Goal: Download file/media

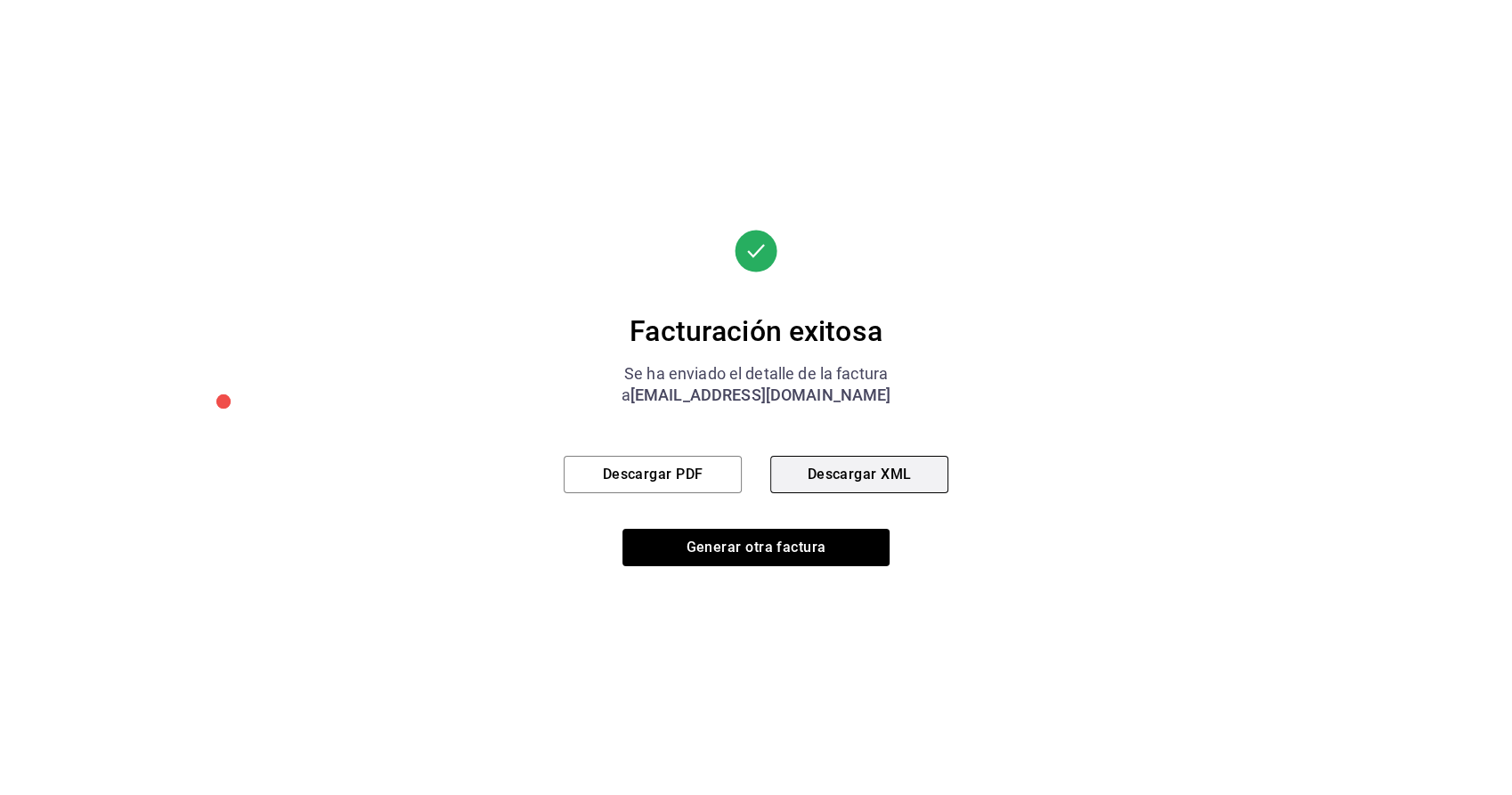
click at [883, 471] on button "Descargar XML" at bounding box center [859, 474] width 178 height 37
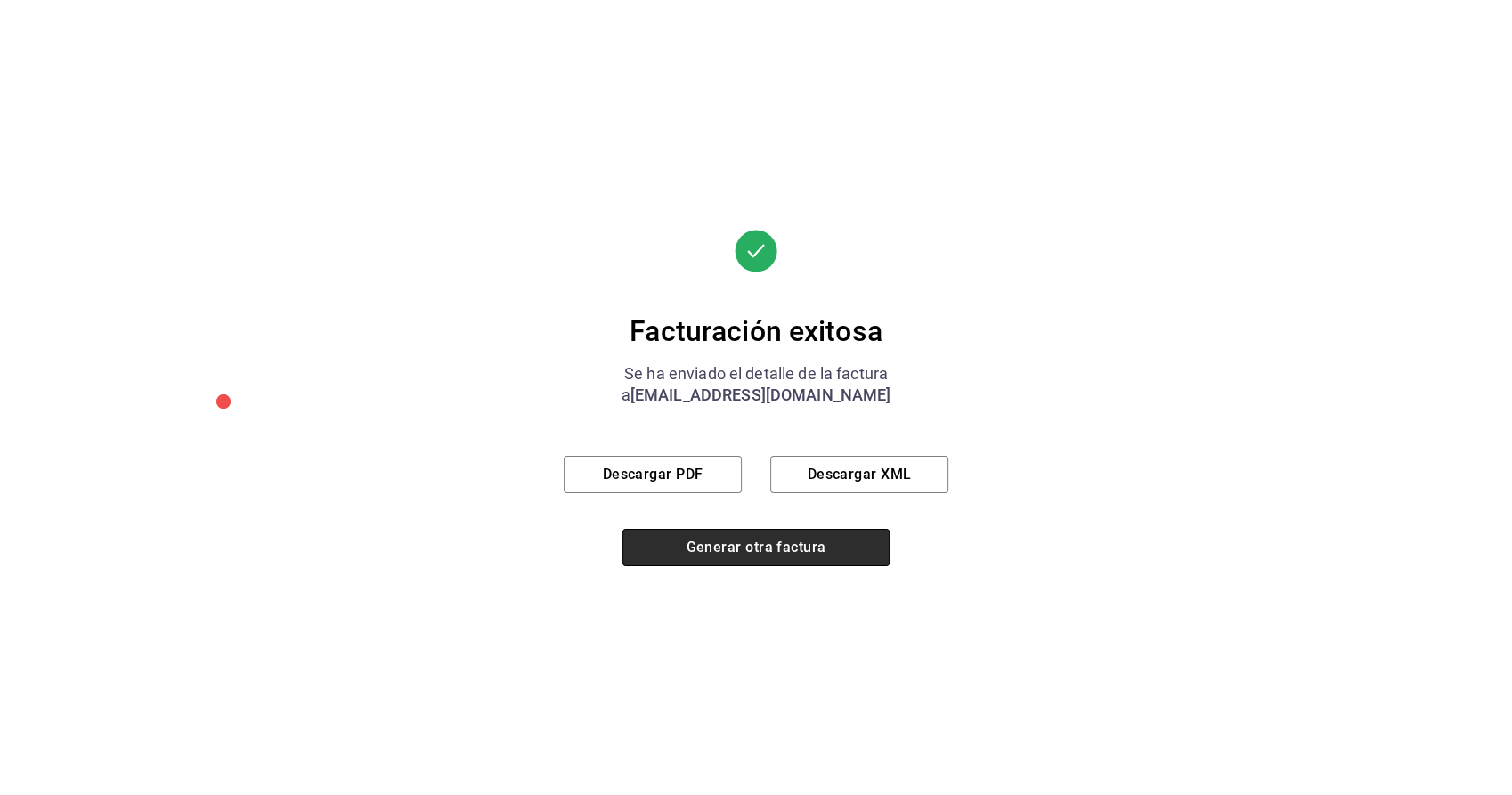
click at [762, 561] on button "Generar otra factura" at bounding box center [756, 547] width 267 height 37
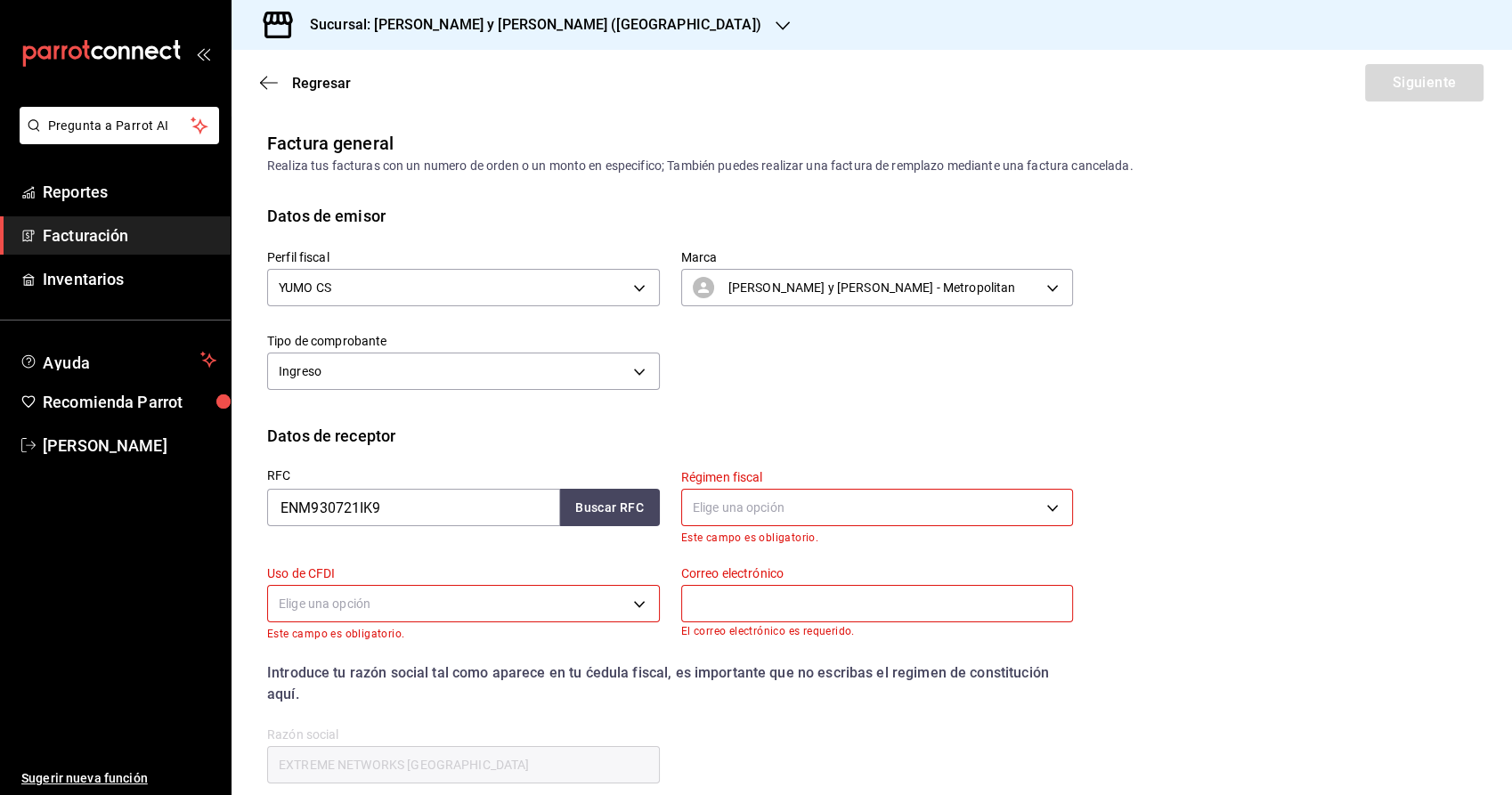
drag, startPoint x: 72, startPoint y: 236, endPoint x: 98, endPoint y: 243, distance: 26.9
click at [72, 236] on span "Facturación" at bounding box center [129, 235] width 174 height 24
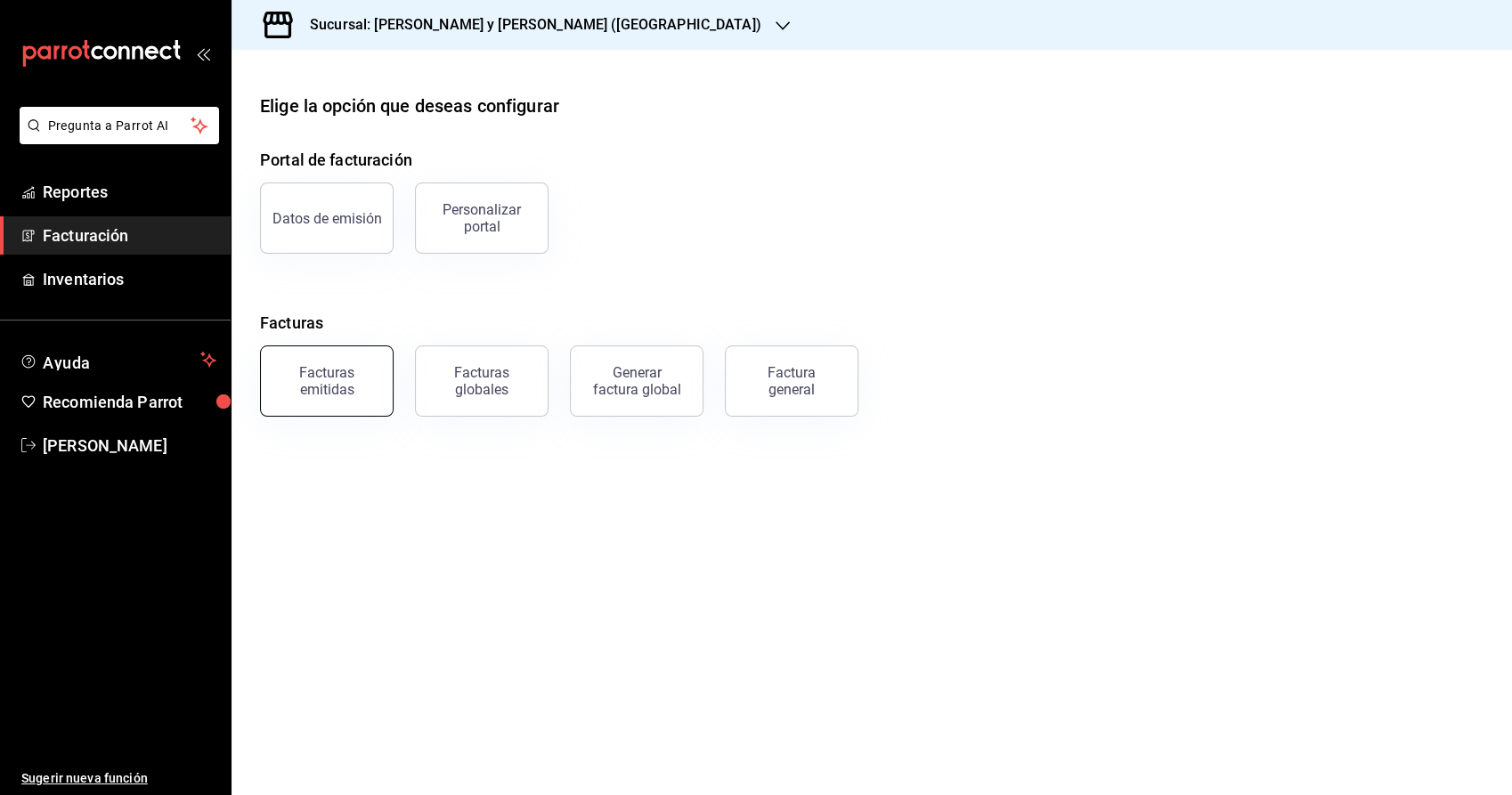
click at [354, 398] on button "Facturas emitidas" at bounding box center [326, 380] width 133 height 71
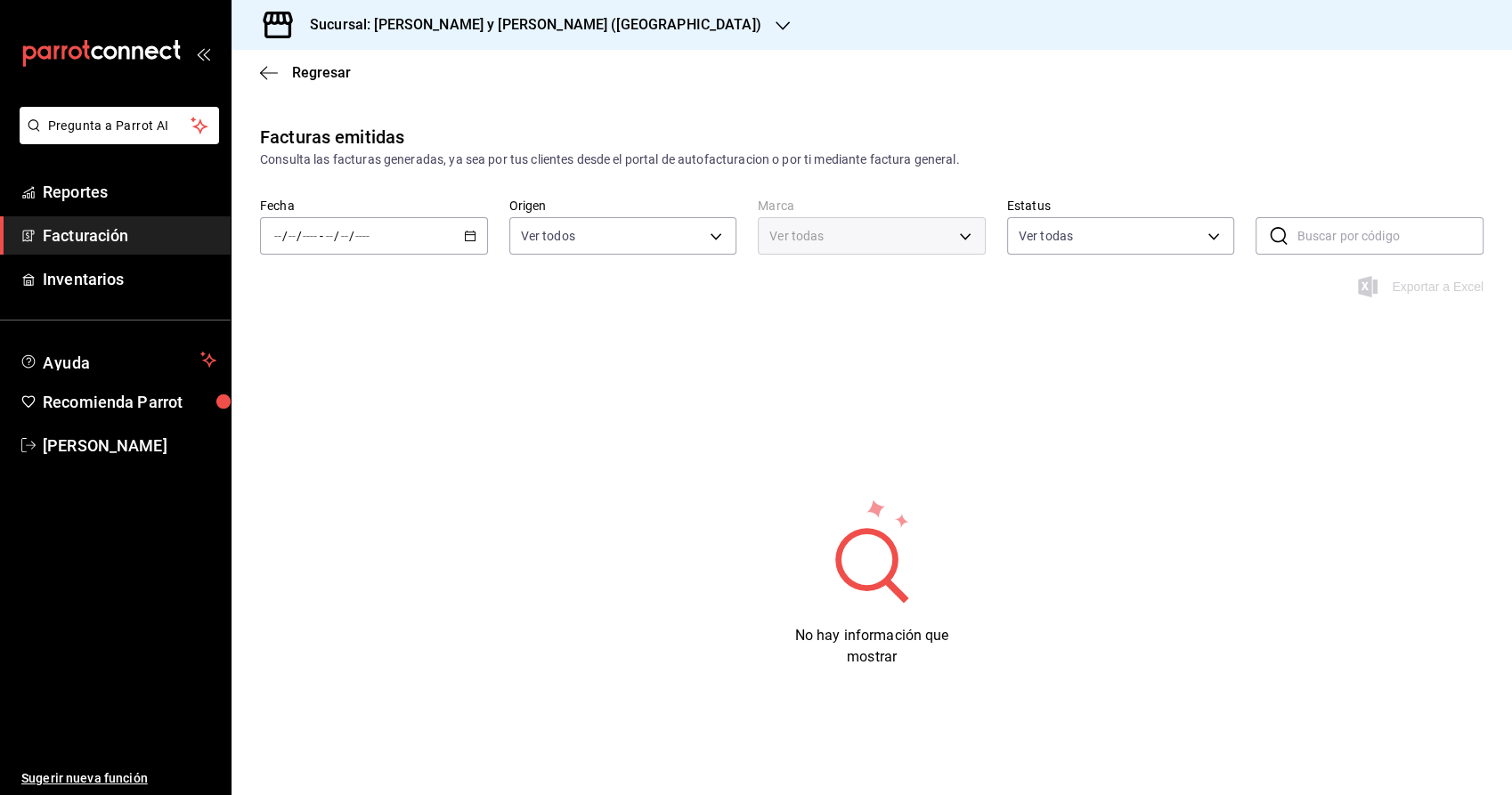
click at [470, 232] on \(Stroke\) "button" at bounding box center [470, 236] width 10 height 10
click at [324, 494] on span "Rango de fechas" at bounding box center [344, 490] width 138 height 19
type input "5c4b5436-b9cd-4a1a-b4e8-85329c7394cf"
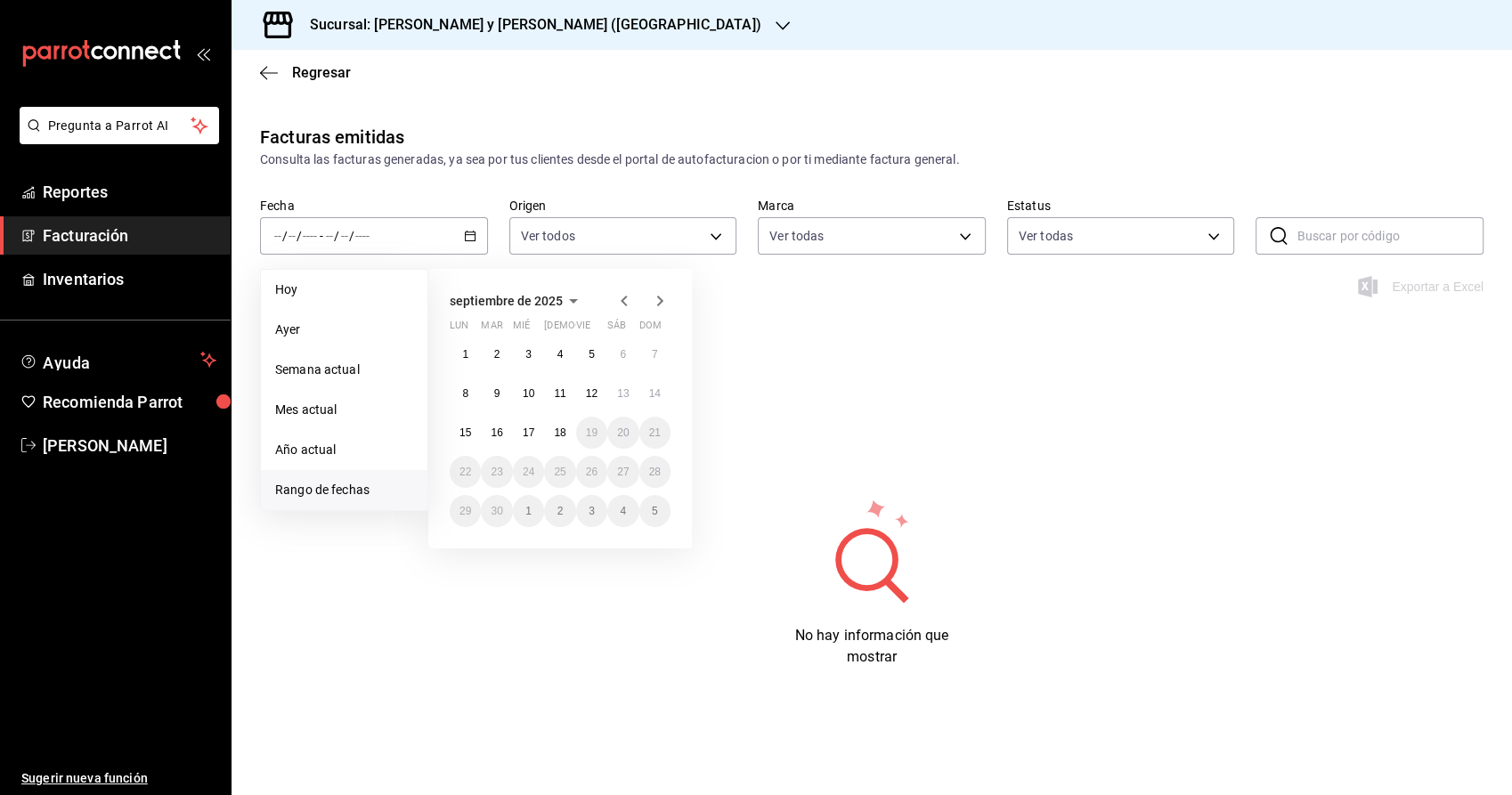
click at [315, 295] on span "Hoy" at bounding box center [344, 290] width 138 height 19
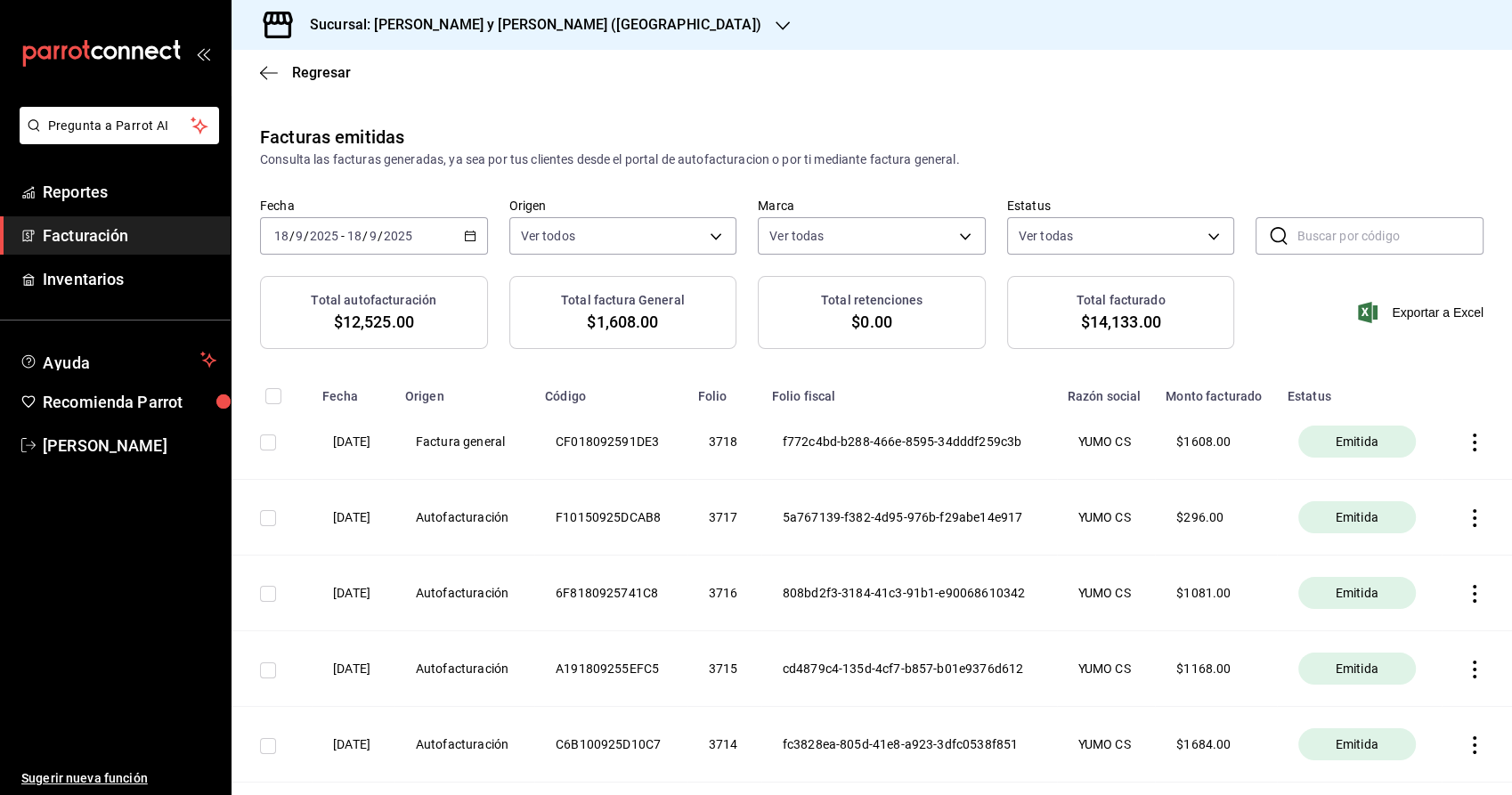
click at [1449, 456] on th at bounding box center [1477, 442] width 70 height 76
click at [1466, 452] on icon "button" at bounding box center [1475, 442] width 18 height 18
click at [1394, 465] on span "Descargar XML" at bounding box center [1390, 459] width 114 height 17
click at [1466, 452] on icon "button" at bounding box center [1475, 442] width 18 height 18
click at [1108, 455] on div at bounding box center [756, 398] width 1512 height 795
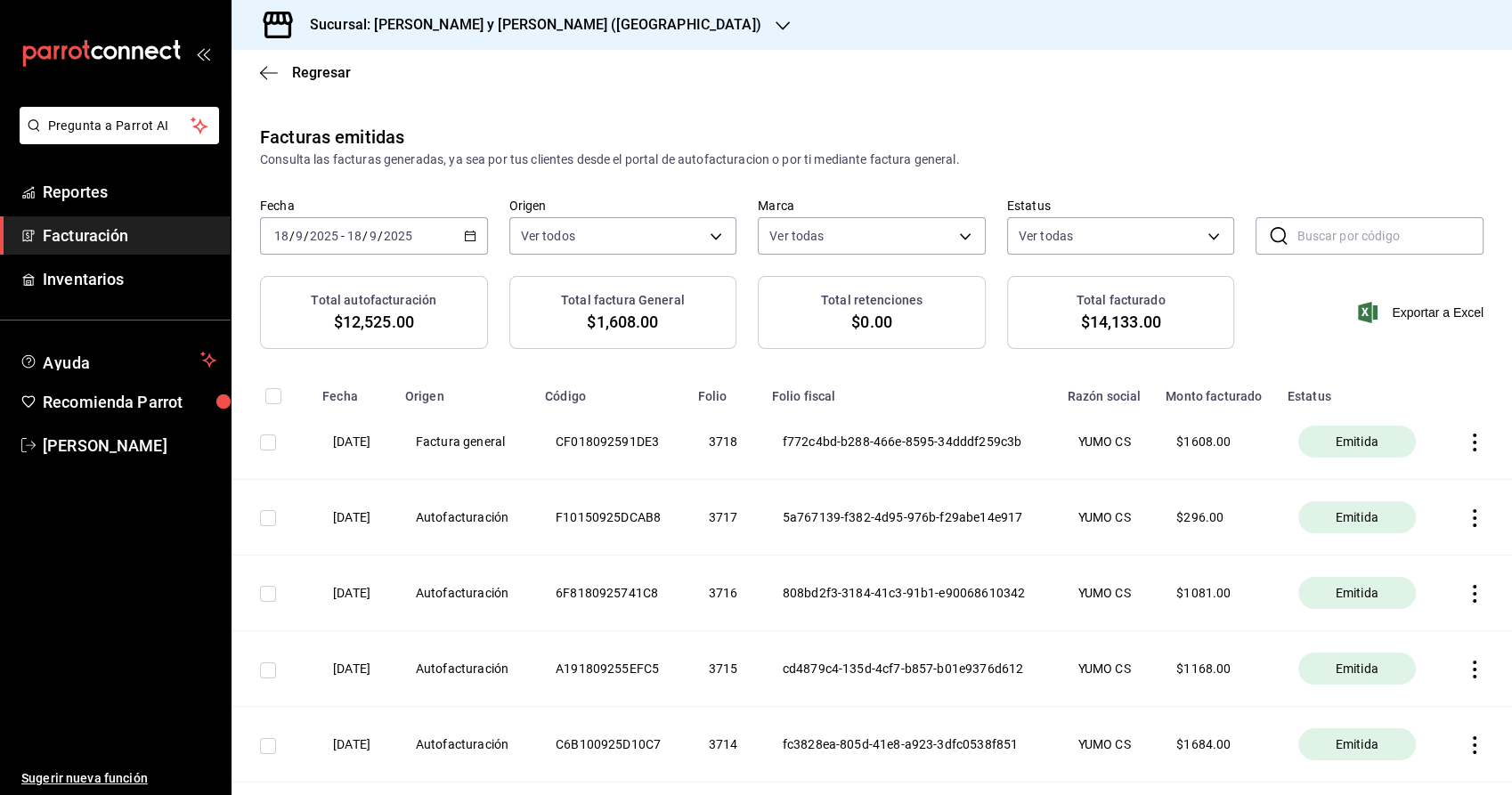
click at [1474, 463] on th at bounding box center [1477, 442] width 70 height 76
click at [1466, 452] on icon "button" at bounding box center [1475, 442] width 18 height 18
click at [257, 463] on div at bounding box center [756, 398] width 1512 height 795
click at [286, 456] on td at bounding box center [271, 442] width 80 height 76
click at [272, 451] on input "checkbox" at bounding box center [267, 442] width 16 height 16
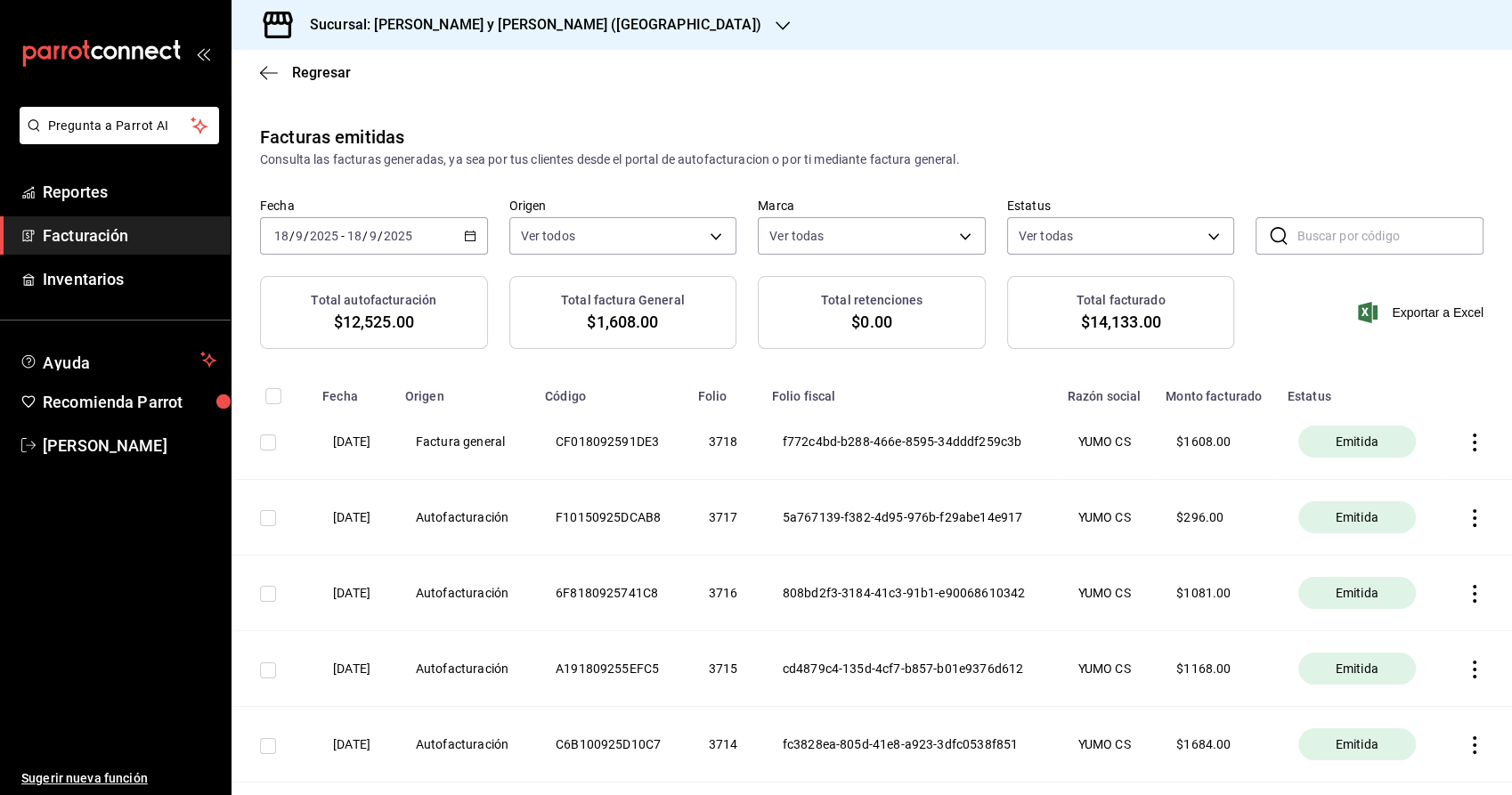
checkbox input "true"
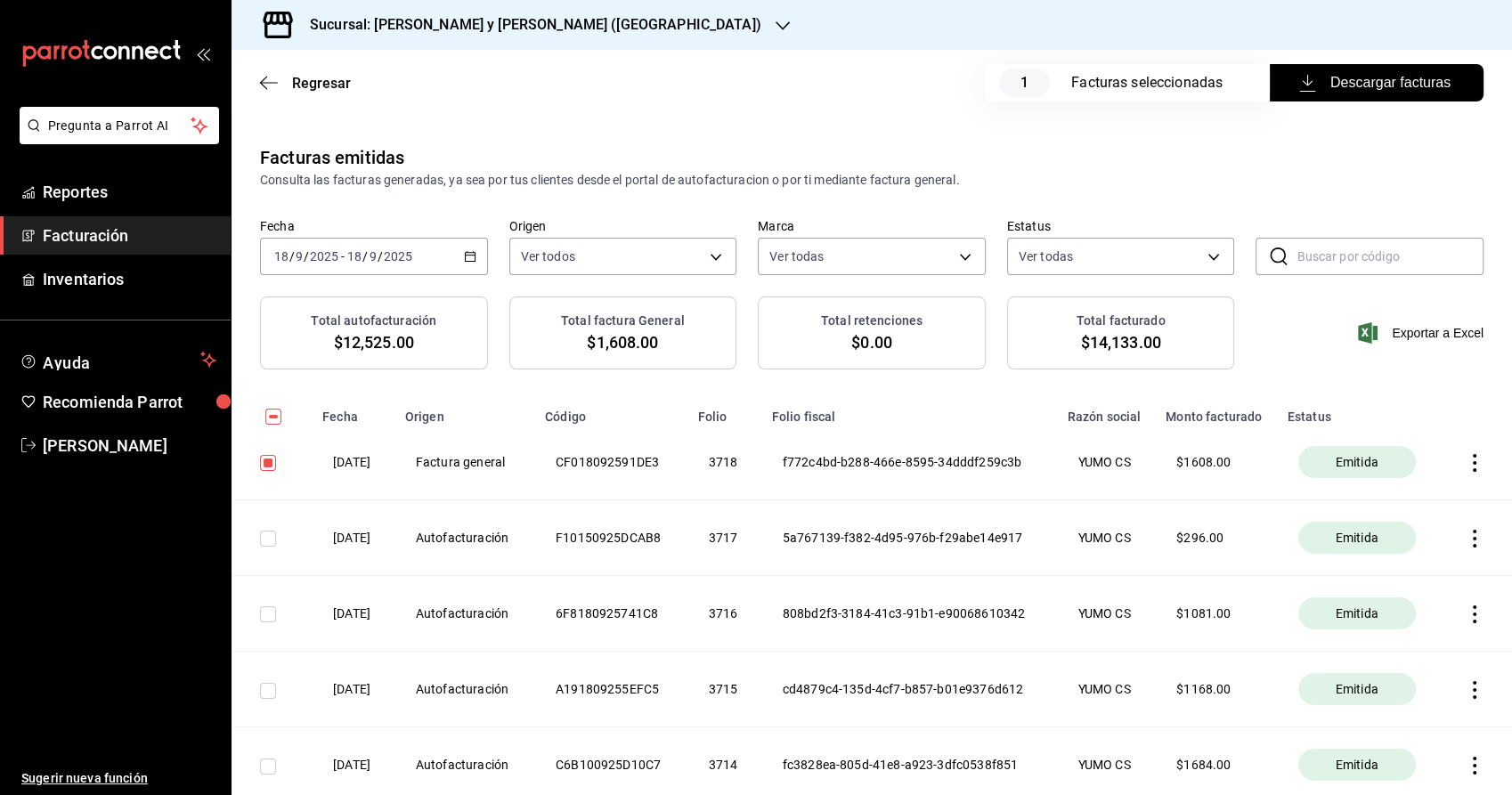
click at [1379, 87] on span "Descargar facturas" at bounding box center [1376, 83] width 147 height 21
